Goal: Task Accomplishment & Management: Use online tool/utility

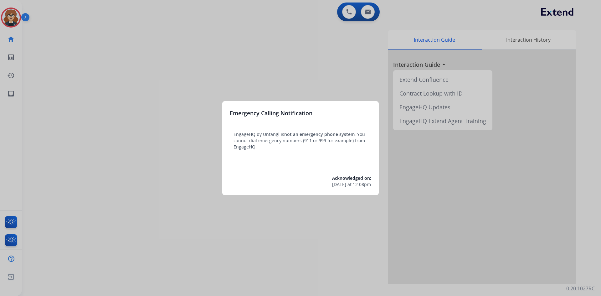
click at [162, 37] on div at bounding box center [300, 148] width 601 height 296
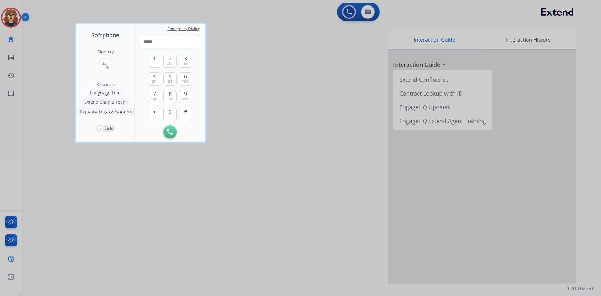
click at [3, 13] on div at bounding box center [300, 148] width 601 height 296
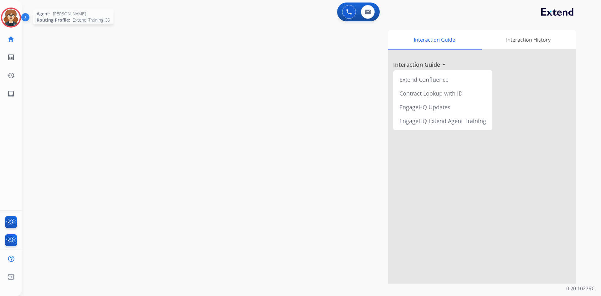
click at [12, 14] on img at bounding box center [11, 18] width 18 height 18
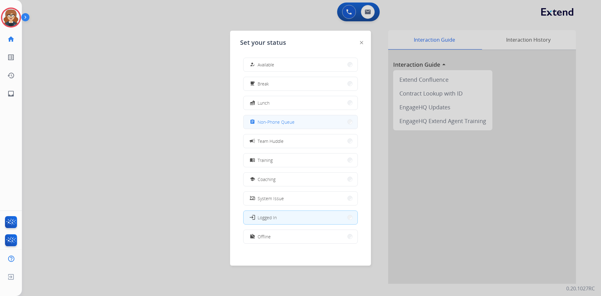
click at [283, 124] on span "Non-Phone Queue" at bounding box center [276, 122] width 37 height 7
